Goal: Information Seeking & Learning: Check status

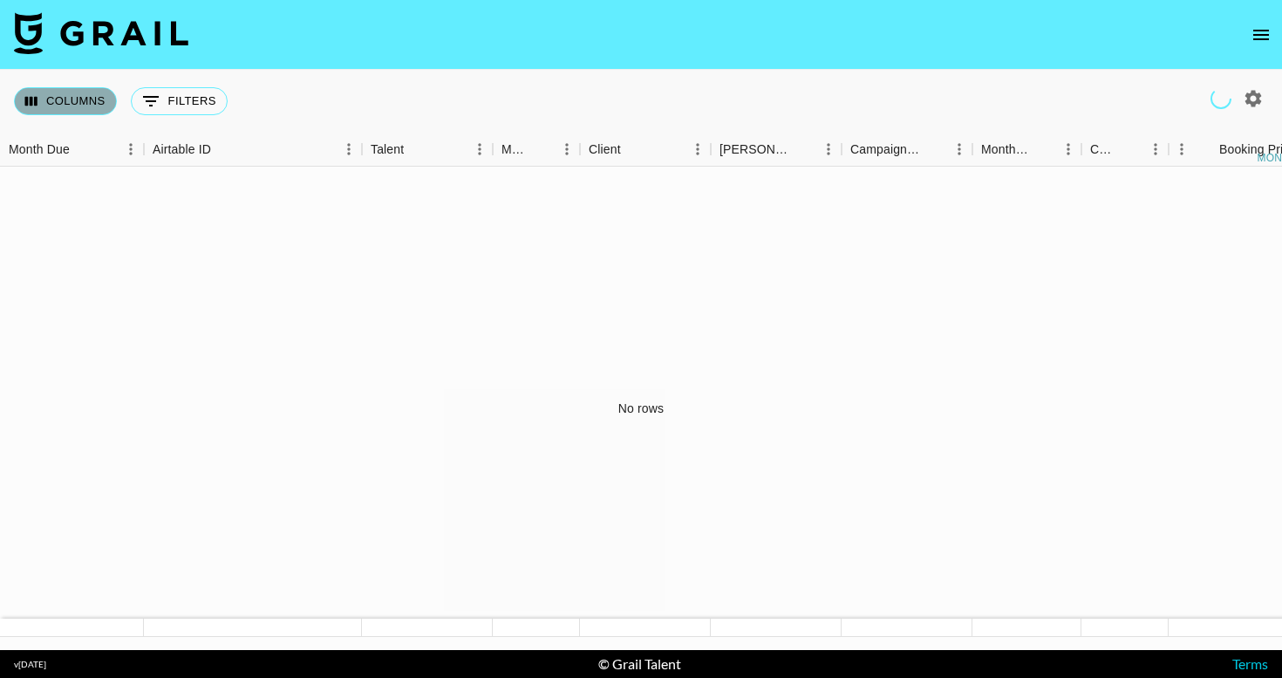
click at [93, 99] on button "Columns" at bounding box center [65, 101] width 103 height 28
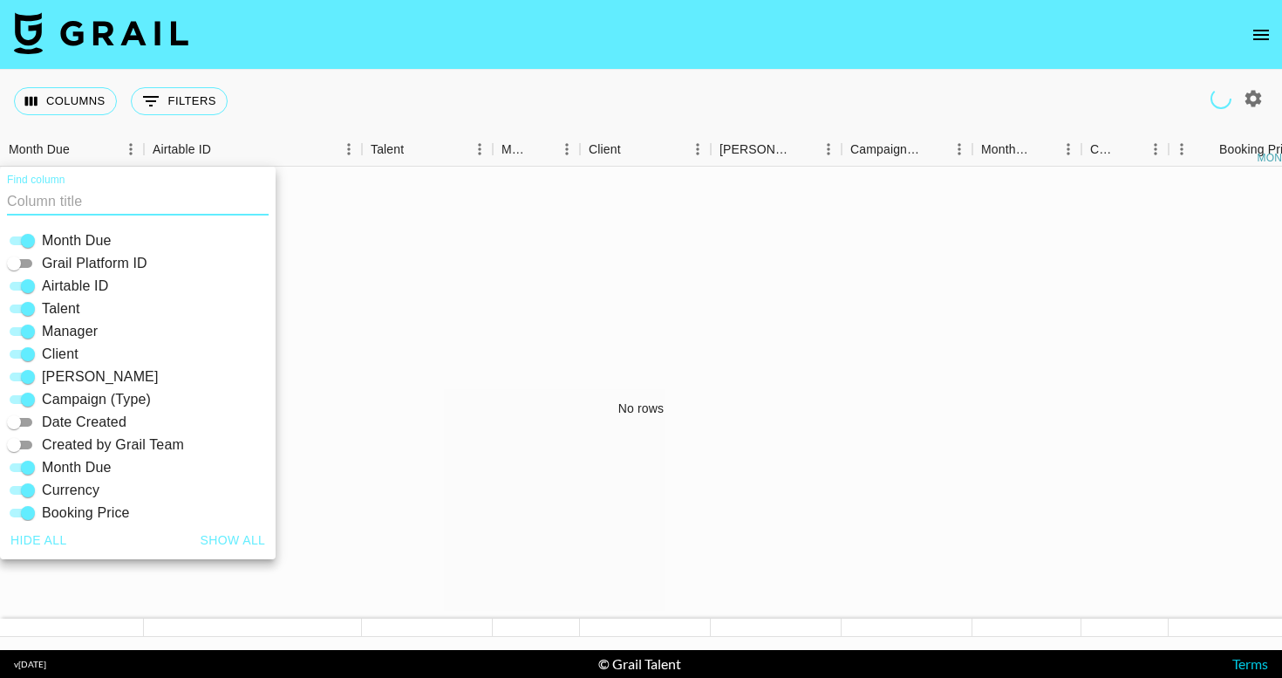
click at [311, 103] on div "Columns 0 Filters + Booking" at bounding box center [641, 101] width 1282 height 63
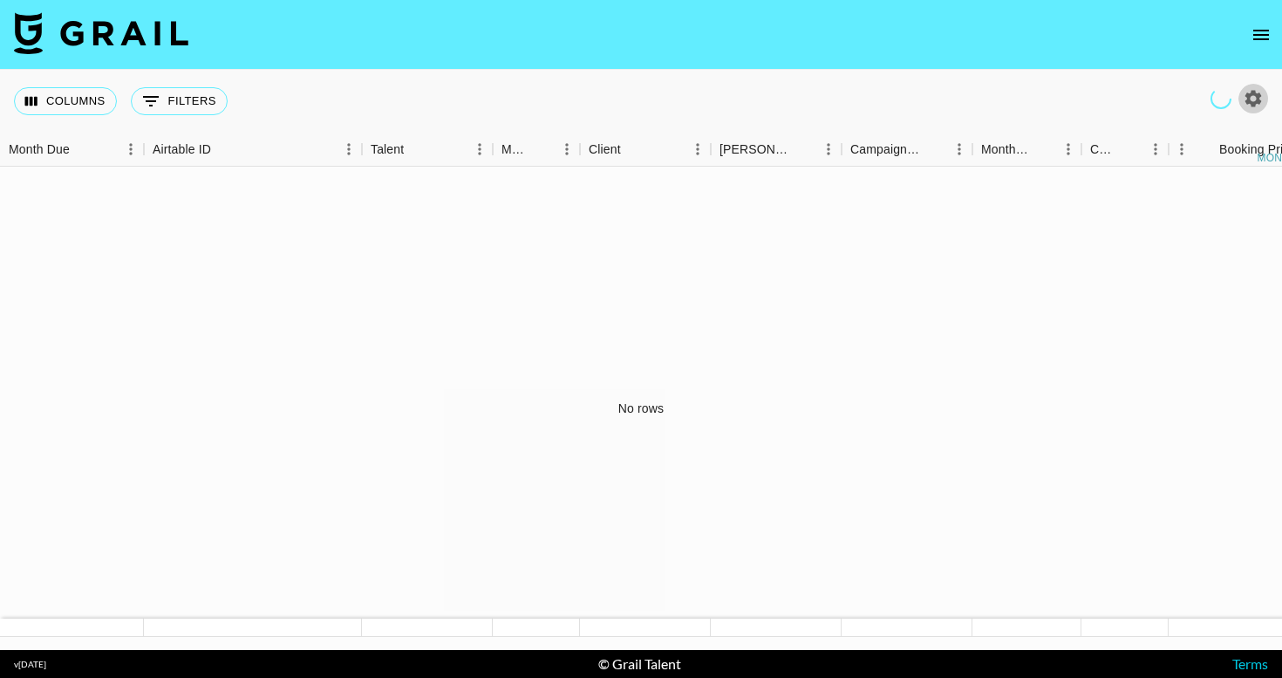
click at [1248, 89] on icon "button" at bounding box center [1253, 98] width 21 height 21
select select "May '25"
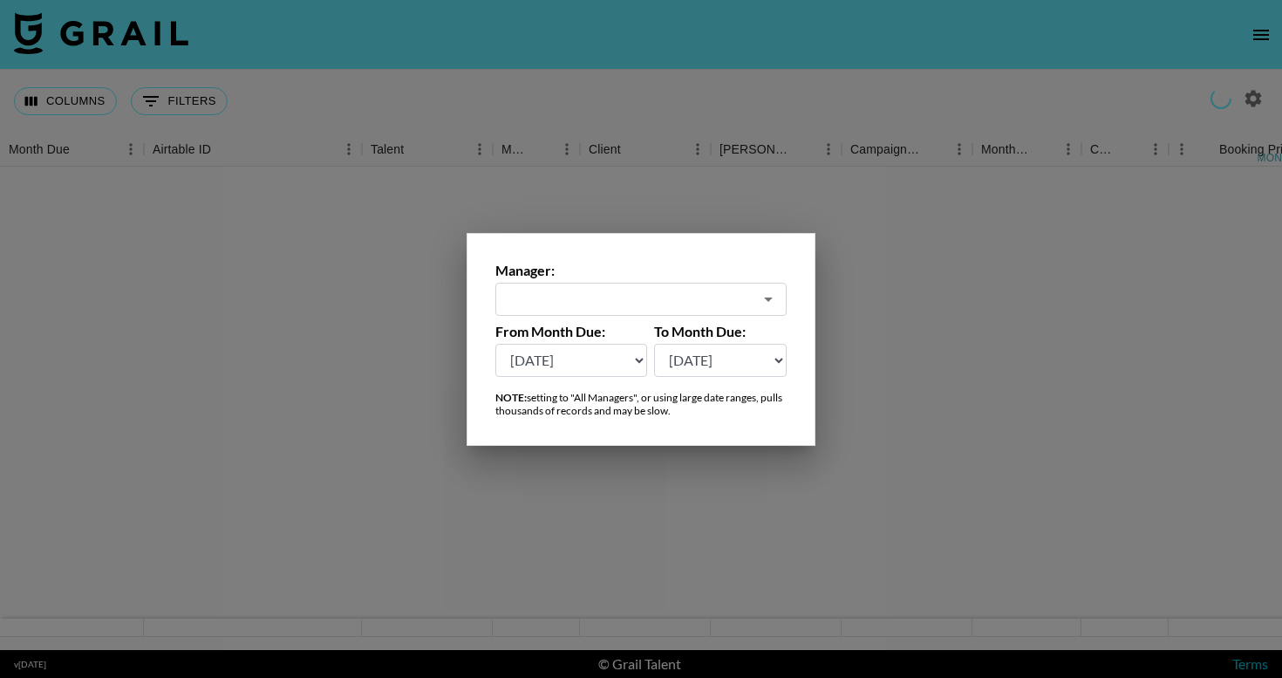
click at [601, 316] on div "Manager: ​ From Month Due: Aug '26 Jul '26 Jun '26 May '26 Apr '26 Mar '26 Feb …" at bounding box center [641, 339] width 349 height 213
click at [597, 311] on div "​" at bounding box center [641, 299] width 291 height 33
type input "e"
click at [600, 346] on li "All Managers (Slow)" at bounding box center [641, 337] width 291 height 28
click at [611, 308] on div "All Managers (Slow) ​" at bounding box center [641, 299] width 291 height 33
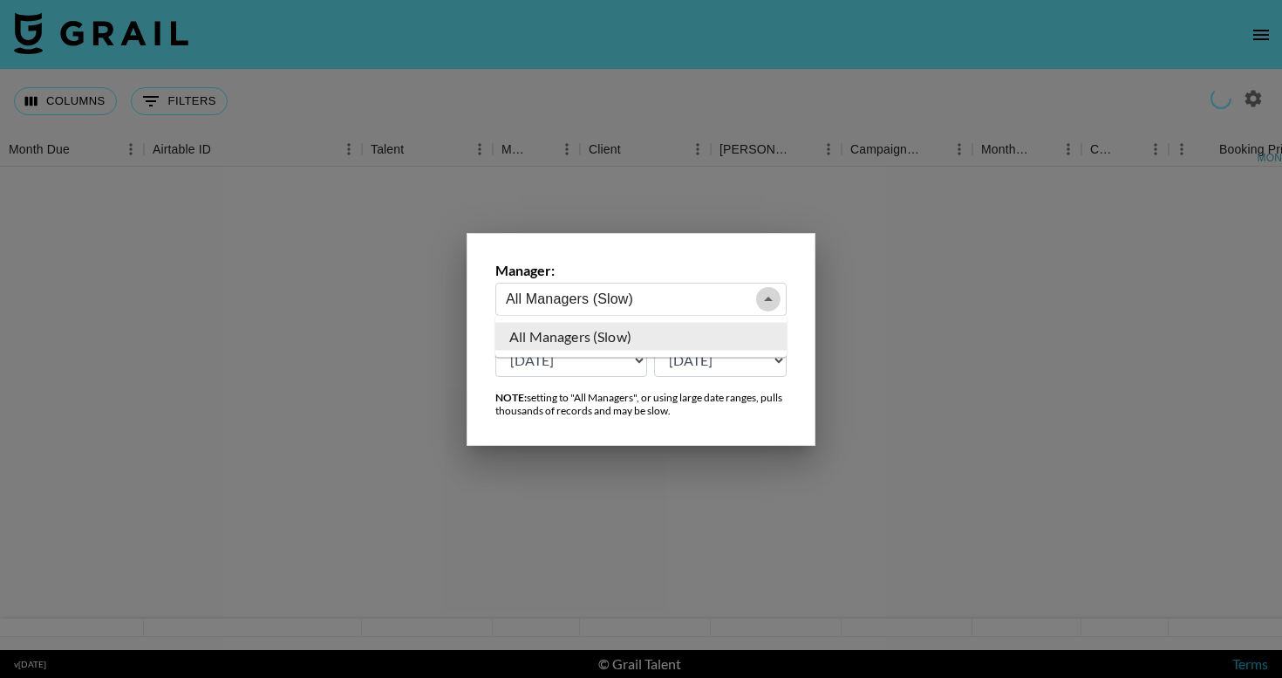
click at [767, 287] on button "Close" at bounding box center [768, 299] width 24 height 24
click at [767, 287] on button "Open" at bounding box center [768, 299] width 24 height 24
type input "A"
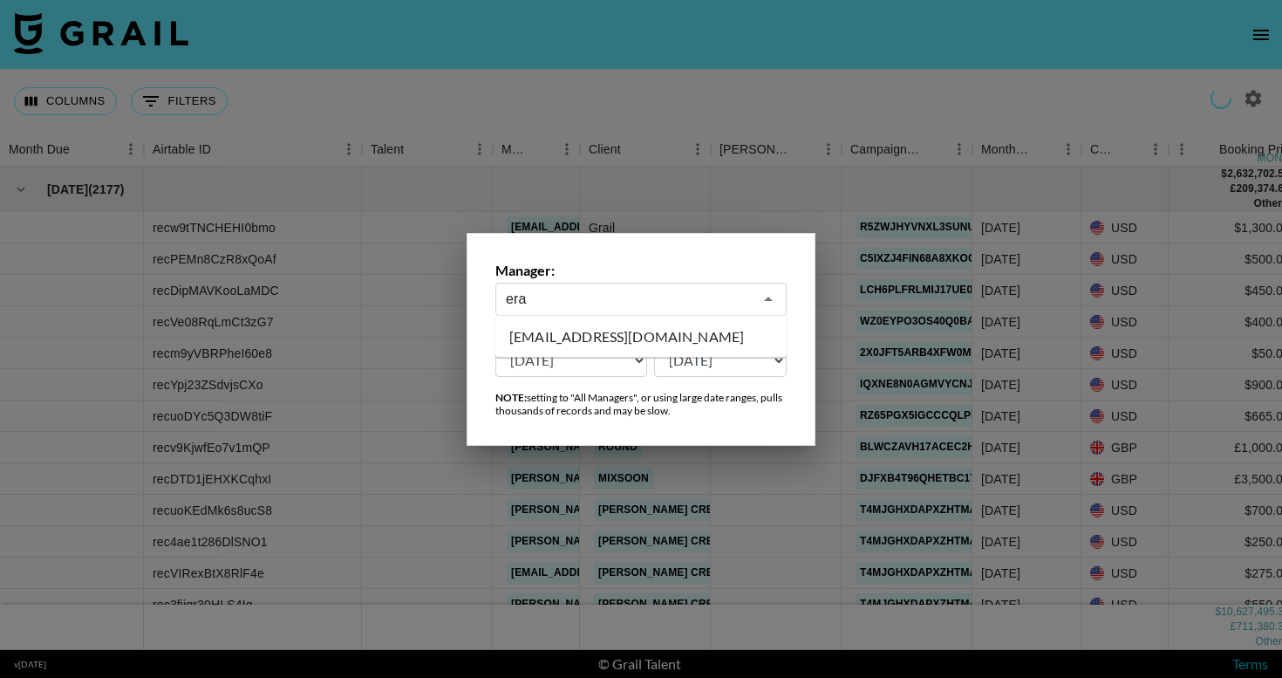
click at [649, 331] on li "eraranglova@grail-talent.com" at bounding box center [641, 337] width 291 height 28
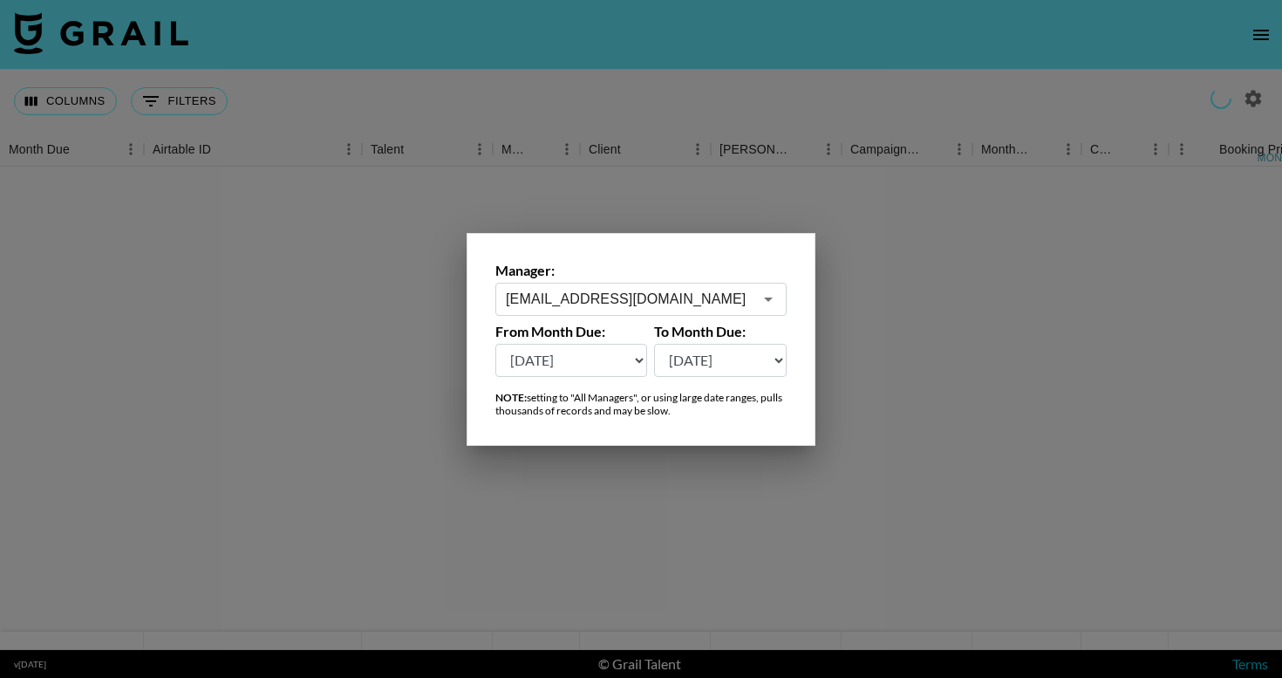
type input "eraranglova@grail-talent.com"
click at [611, 354] on select "Aug '26 Jul '26 Jun '26 May '26 Apr '26 Mar '26 Feb '26 Jan '26 Dec '25 Nov '25…" at bounding box center [572, 360] width 152 height 33
select select "Aug '24"
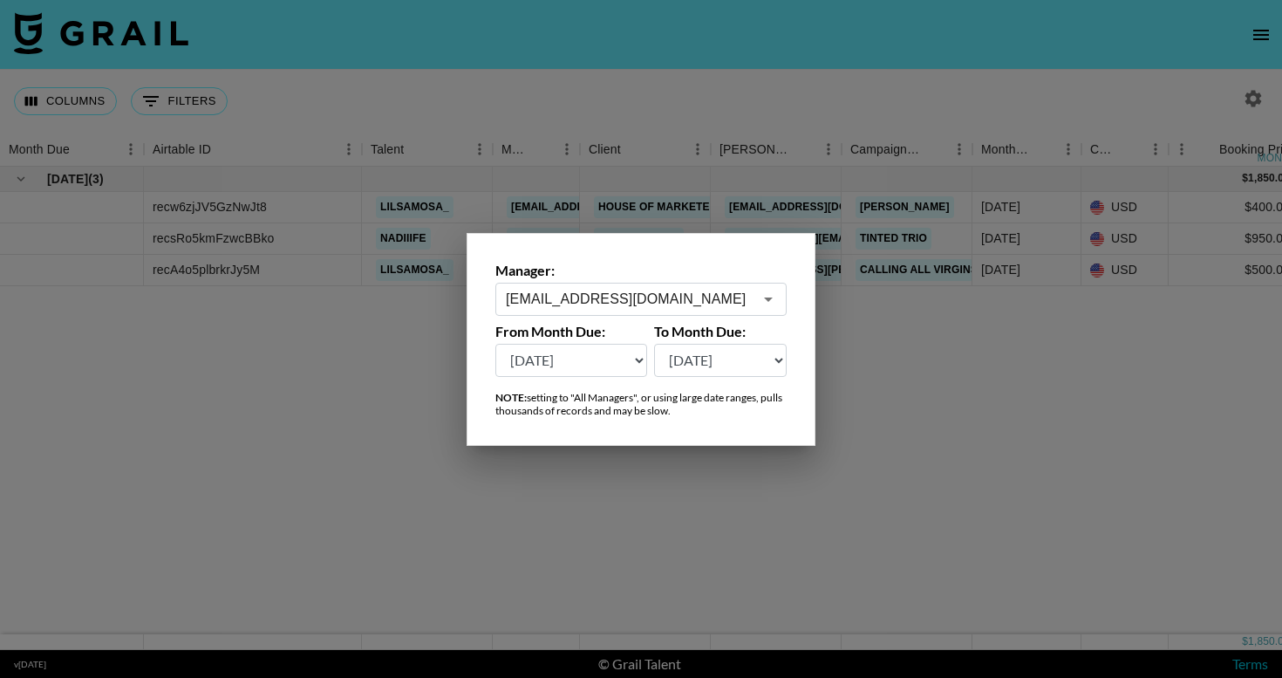
click at [962, 374] on div at bounding box center [641, 339] width 1282 height 678
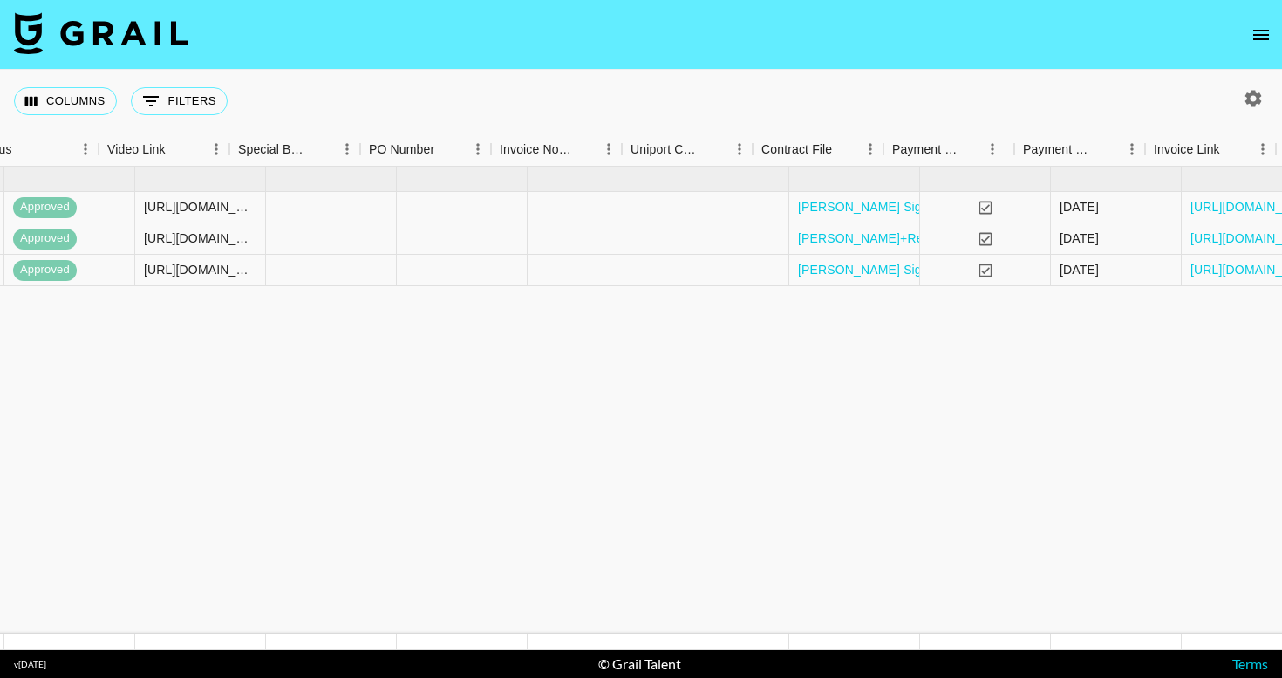
scroll to position [0, 1614]
